Goal: Check status: Check status

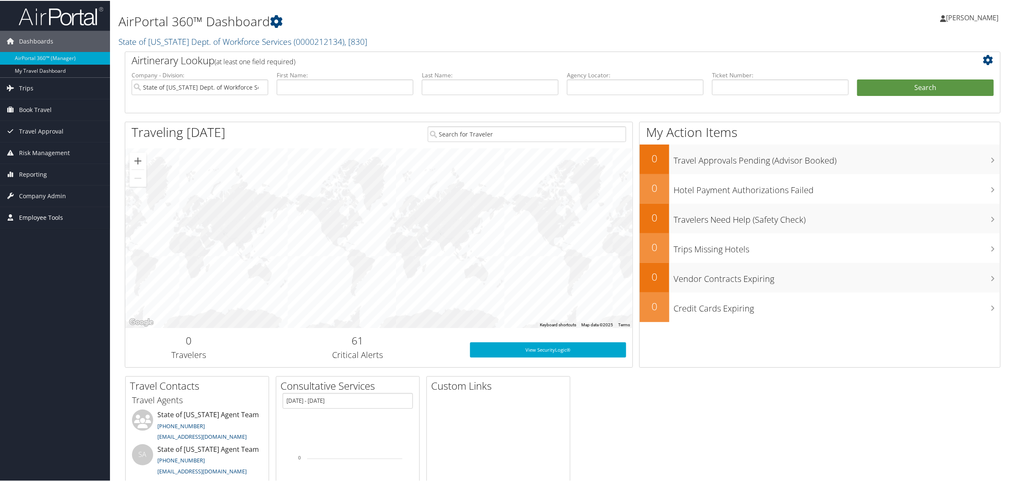
click at [34, 217] on span "Employee Tools" at bounding box center [41, 216] width 44 height 21
click at [39, 189] on span "Company Admin" at bounding box center [42, 195] width 47 height 21
click at [37, 87] on link "Trips" at bounding box center [55, 87] width 110 height 21
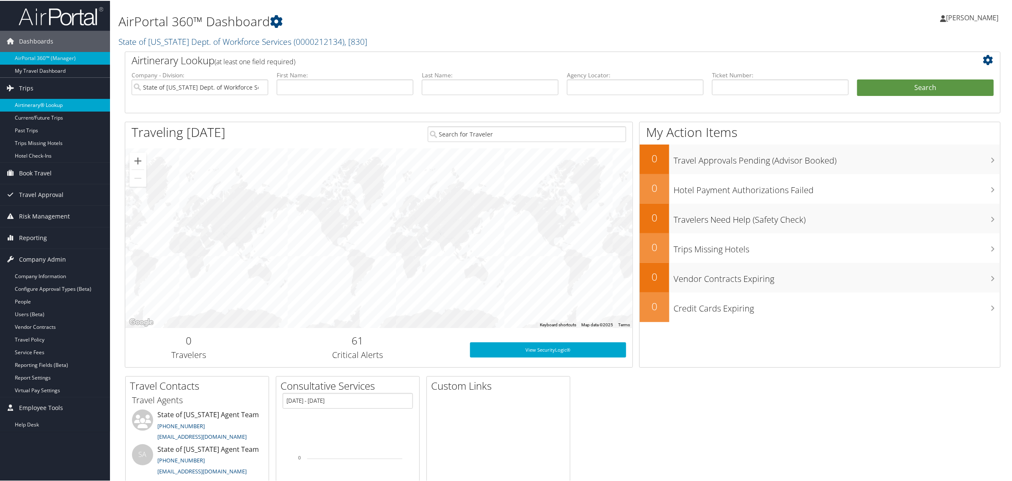
click at [36, 105] on link "Airtinerary® Lookup" at bounding box center [55, 104] width 110 height 13
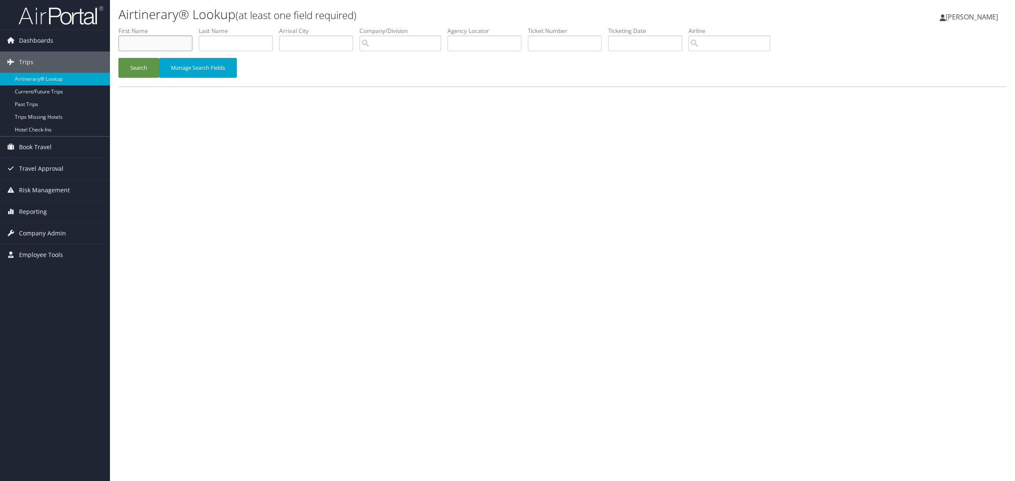
click at [155, 44] on input "text" at bounding box center [155, 44] width 74 height 16
type input "sarah"
type input "harrelson"
click at [118, 58] on button "Search" at bounding box center [138, 68] width 41 height 20
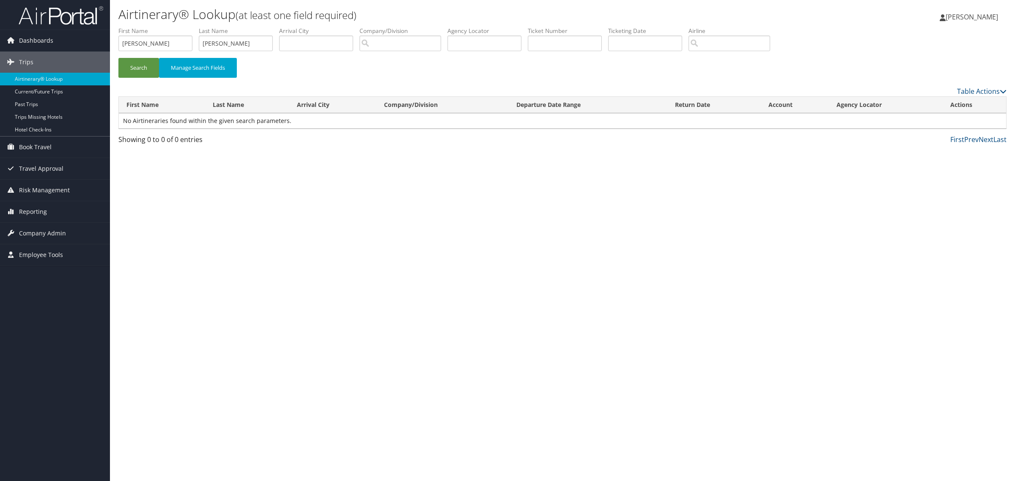
click at [802, 67] on div "Search Manage Search Fields" at bounding box center [562, 72] width 901 height 28
click at [231, 71] on button "Manage Search Fields" at bounding box center [198, 68] width 78 height 20
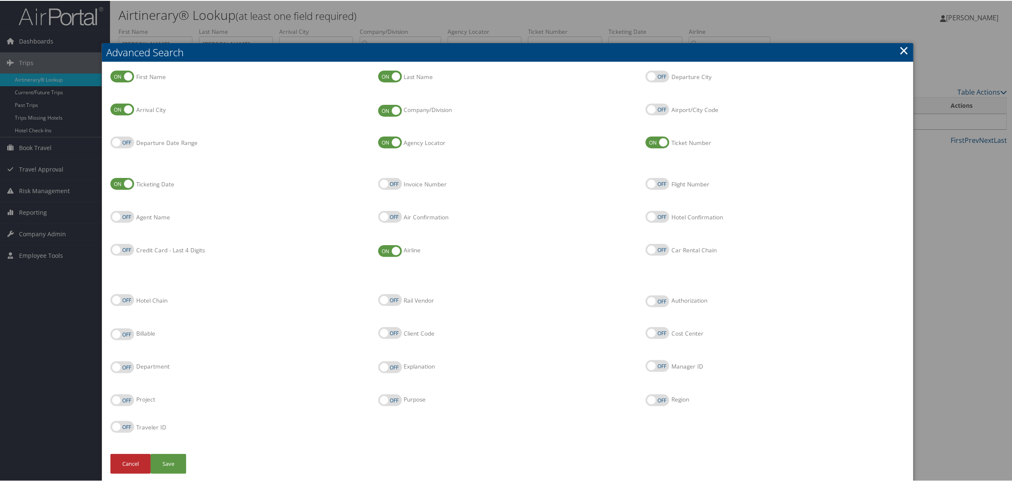
click at [902, 49] on link "×" at bounding box center [904, 49] width 10 height 17
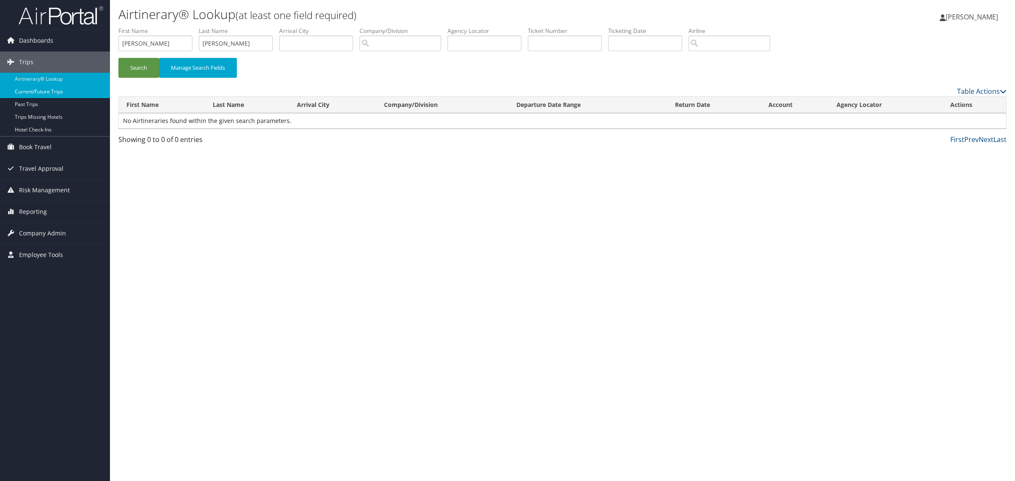
click at [70, 91] on link "Current/Future Trips" at bounding box center [55, 91] width 110 height 13
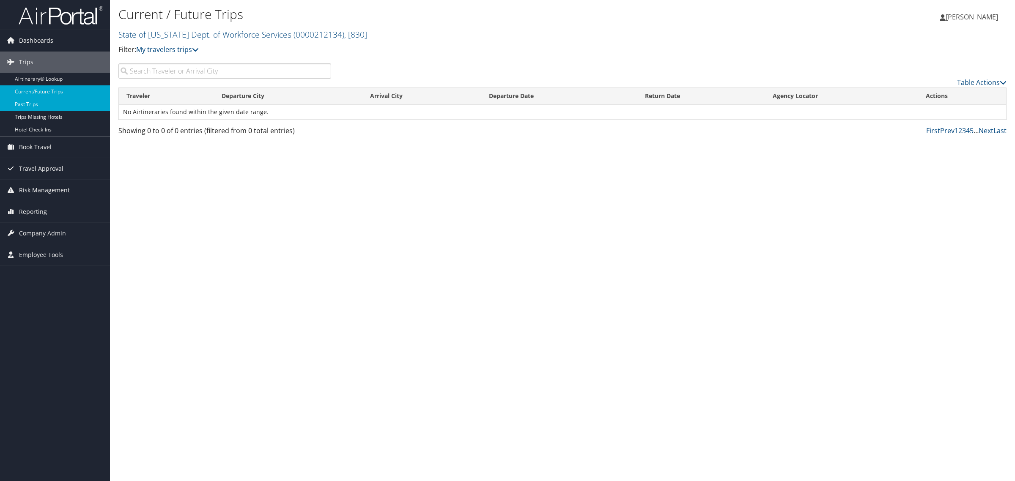
click at [33, 104] on link "Past Trips" at bounding box center [55, 104] width 110 height 13
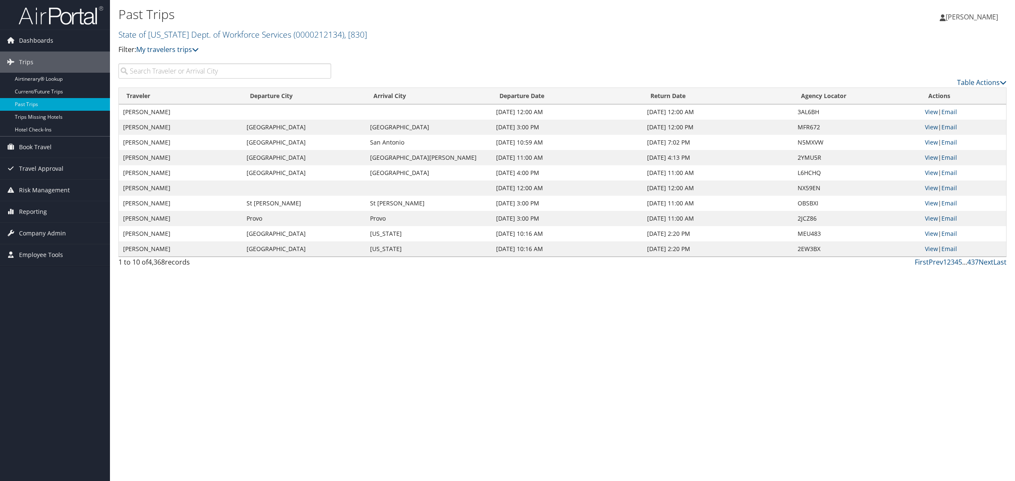
click at [214, 70] on input "search" at bounding box center [224, 70] width 213 height 15
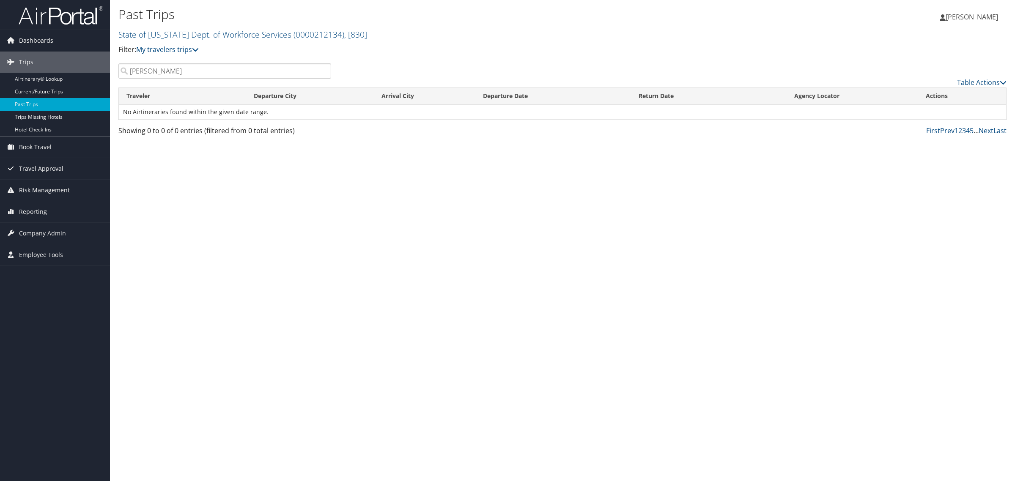
type input "sarah harrelson"
click at [520, 54] on p "Filter: My travelers trips" at bounding box center [414, 49] width 592 height 11
